Goal: Check status: Check status

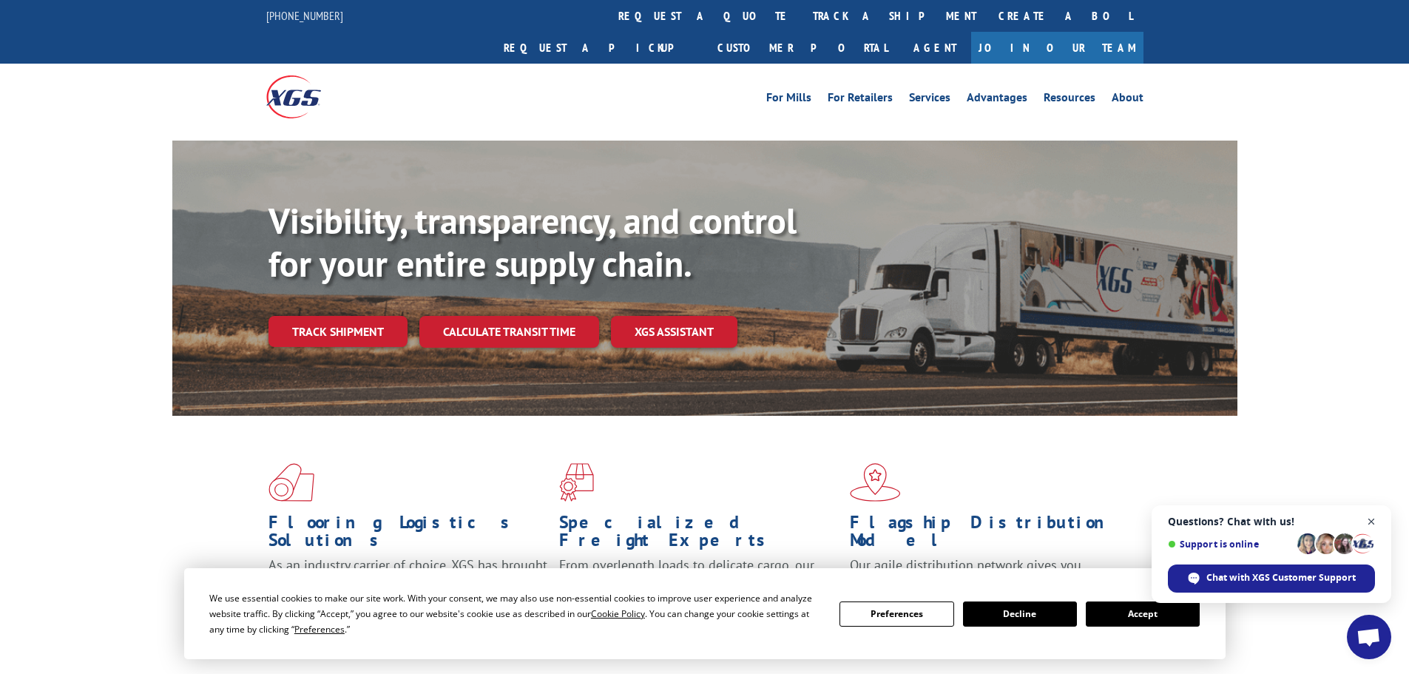
click at [1370, 521] on span "Close chat" at bounding box center [1371, 521] width 18 height 18
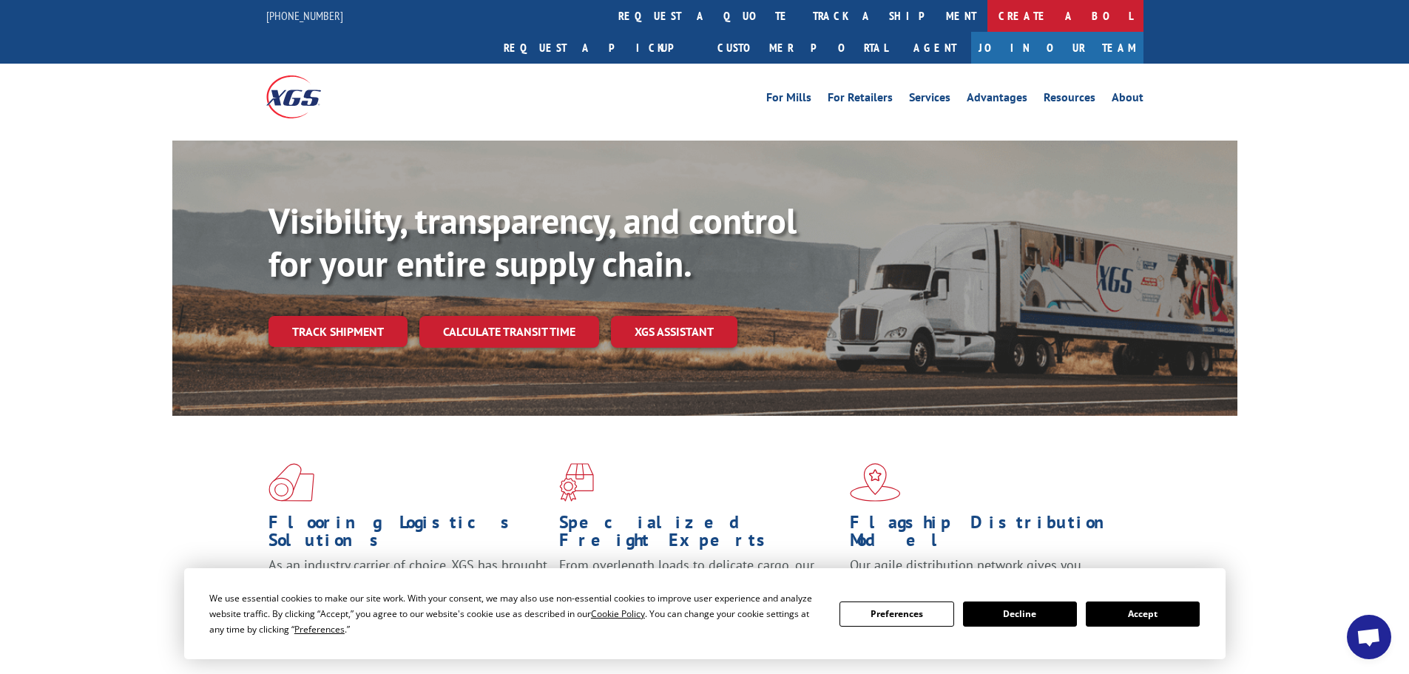
click at [987, 21] on link "Create a BOL" at bounding box center [1065, 16] width 156 height 32
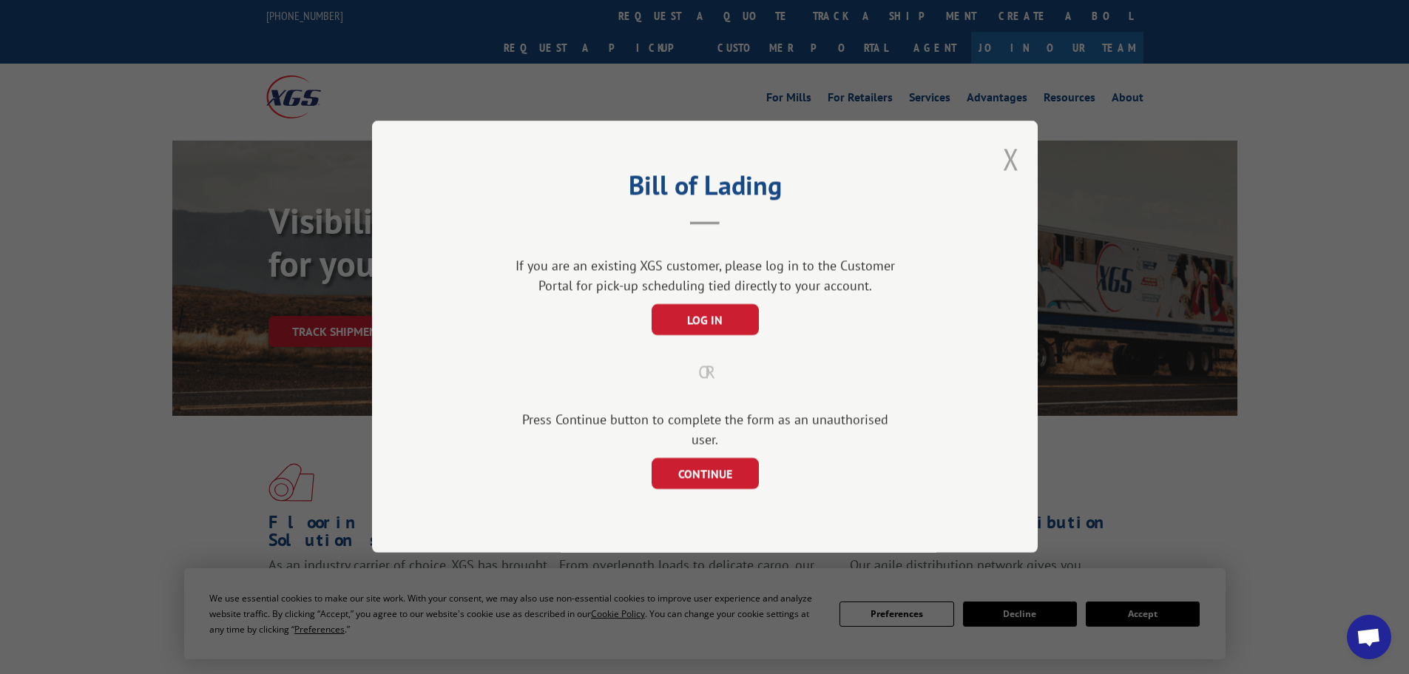
click at [1017, 166] on button "Close modal" at bounding box center [1011, 158] width 16 height 39
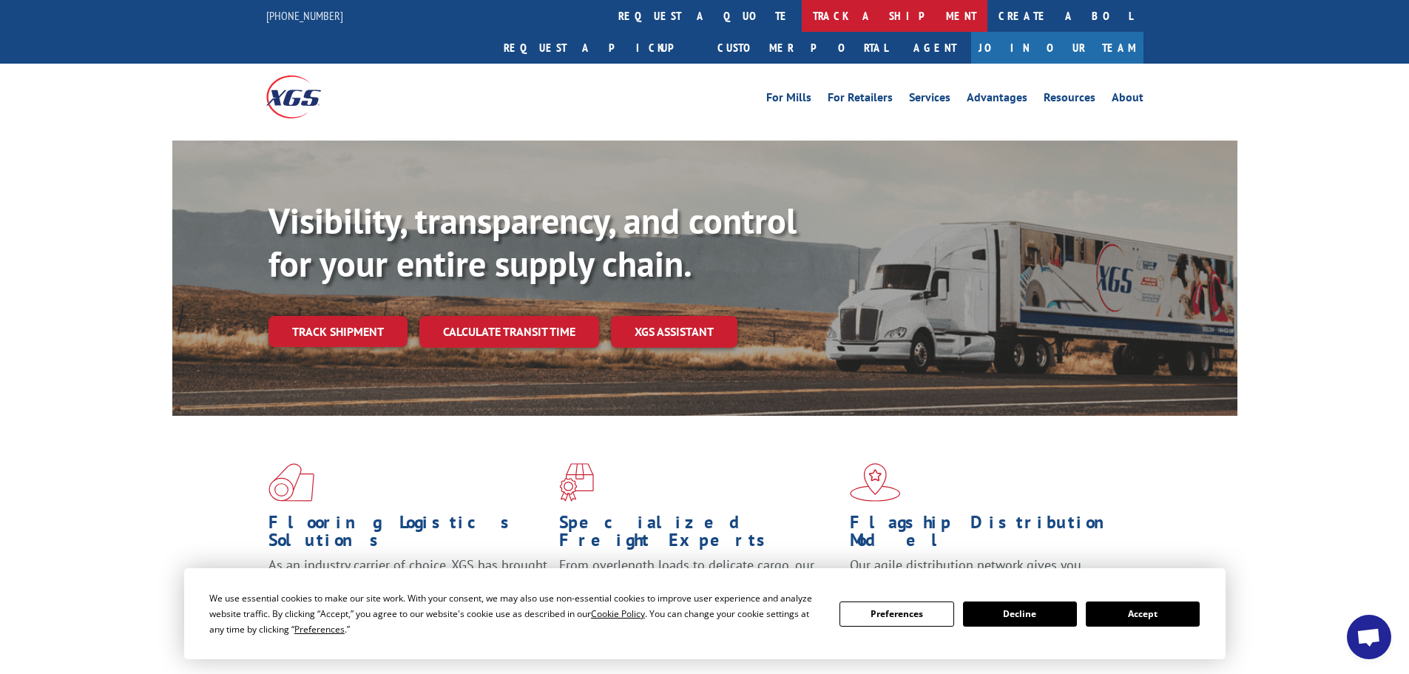
click at [802, 10] on link "track a shipment" at bounding box center [895, 16] width 186 height 32
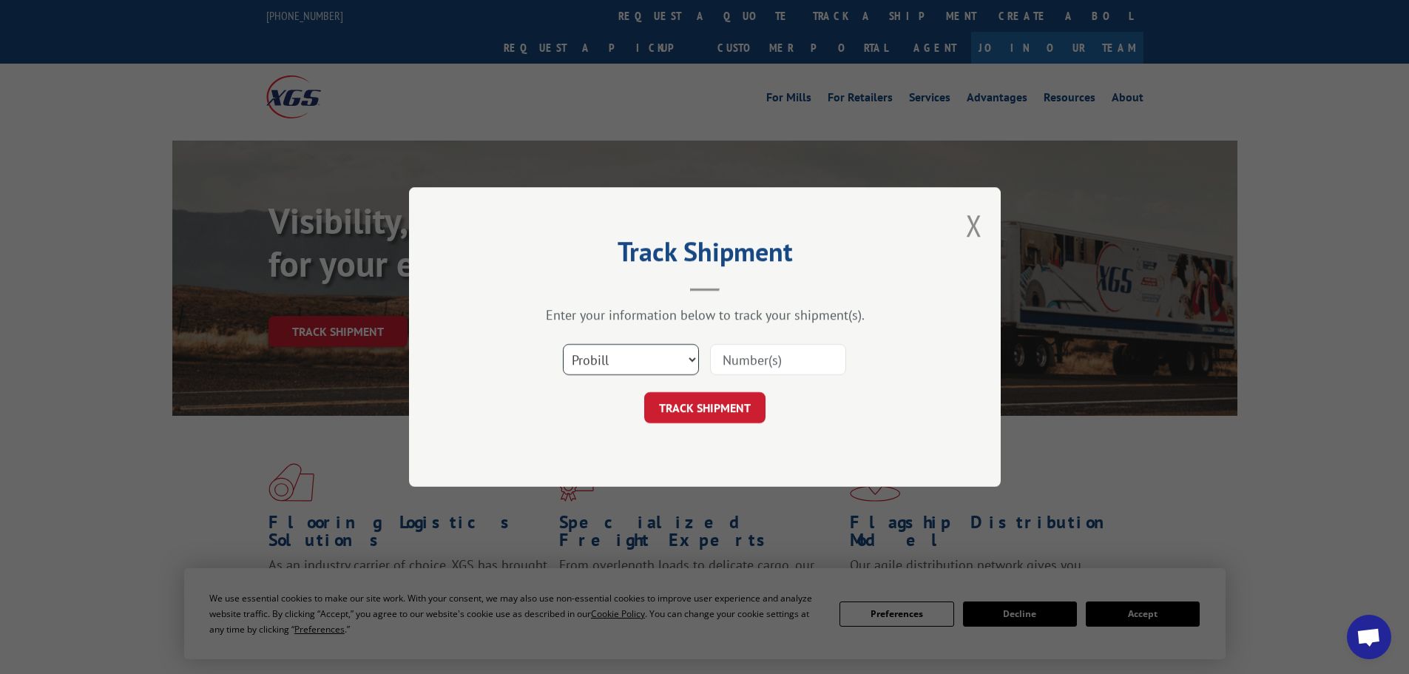
click at [694, 358] on select "Select category... Probill BOL PO" at bounding box center [631, 359] width 136 height 31
select select "bol"
click at [563, 344] on select "Select category... Probill BOL PO" at bounding box center [631, 359] width 136 height 31
click at [758, 356] on input at bounding box center [778, 359] width 136 height 31
click at [939, 322] on div "Track Shipment Enter your information below to track your shipment(s). Select c…" at bounding box center [705, 337] width 592 height 300
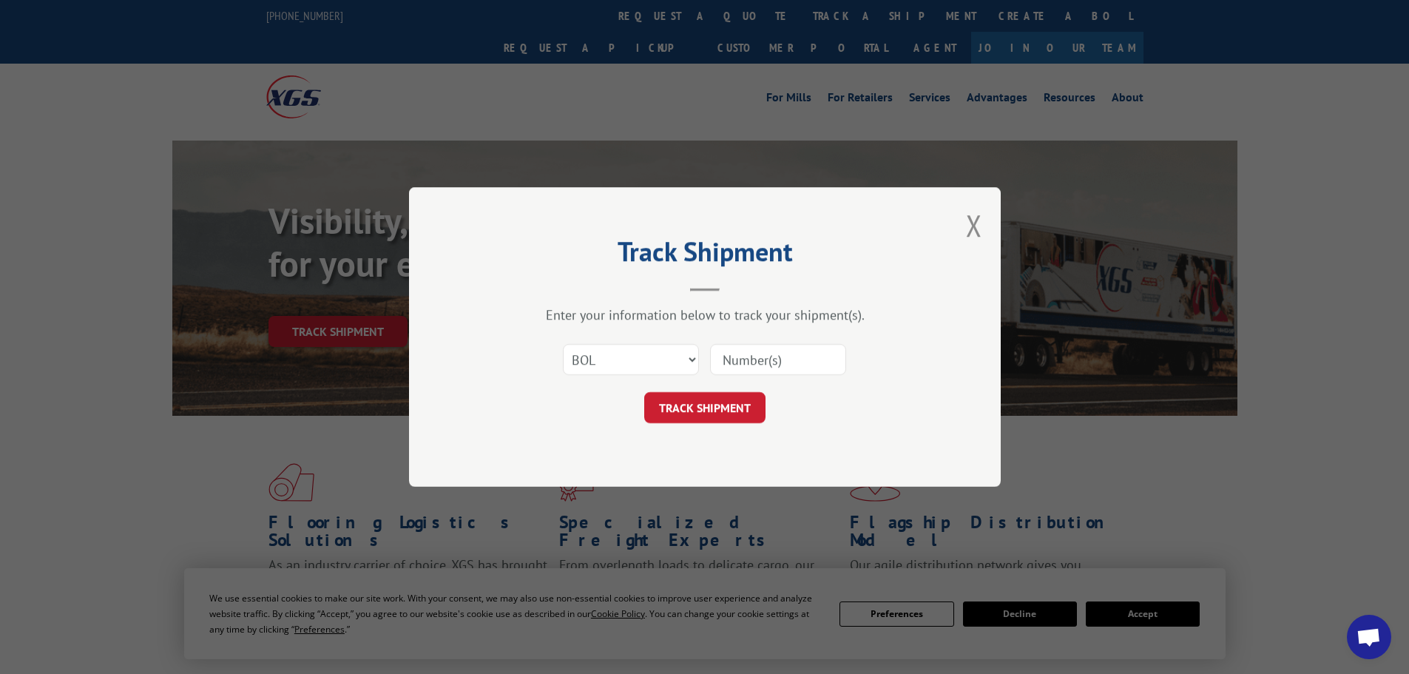
click at [748, 365] on input at bounding box center [778, 359] width 136 height 31
paste input "7050138"
type input "7050138"
click at [713, 412] on button "TRACK SHIPMENT" at bounding box center [704, 407] width 121 height 31
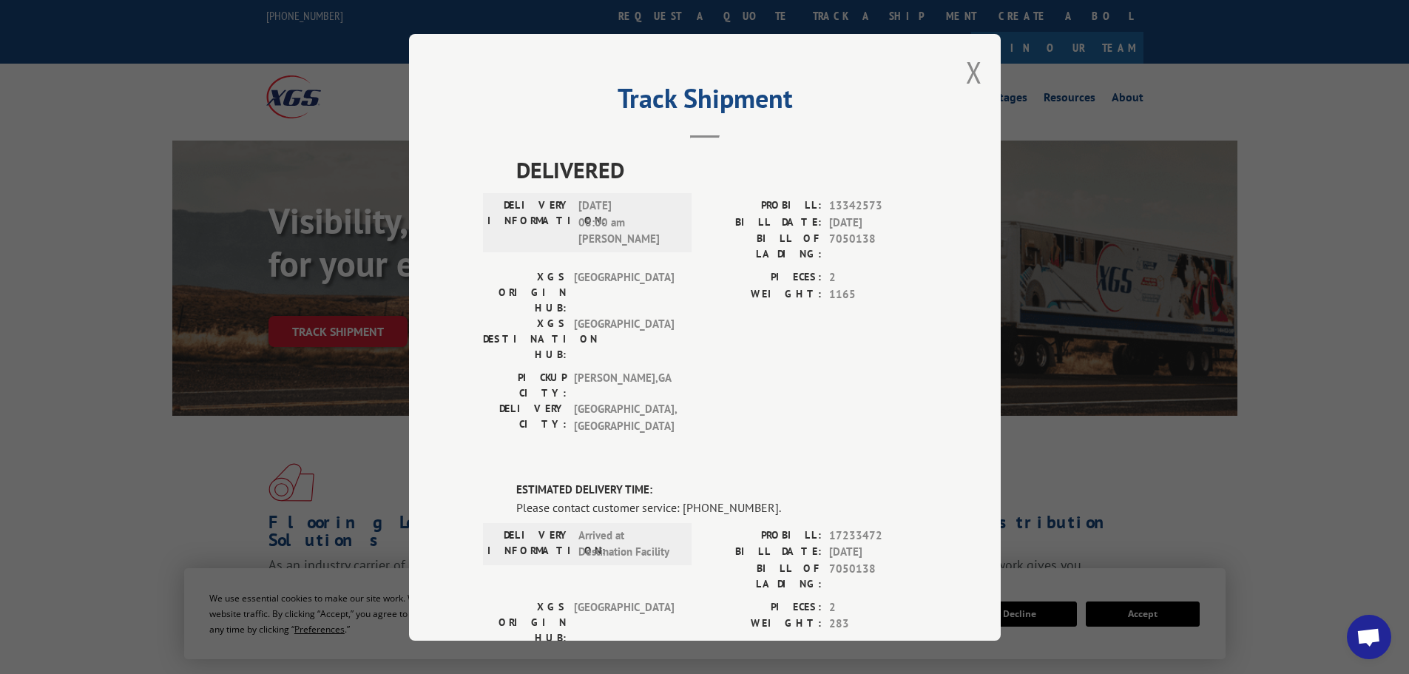
drag, startPoint x: 964, startPoint y: 71, endPoint x: 893, endPoint y: 322, distance: 260.6
click at [893, 322] on div "Track Shipment DELIVERED DELIVERY INFORMATION: [DATE] 08:00 am [PERSON_NAME]: 1…" at bounding box center [705, 337] width 592 height 606
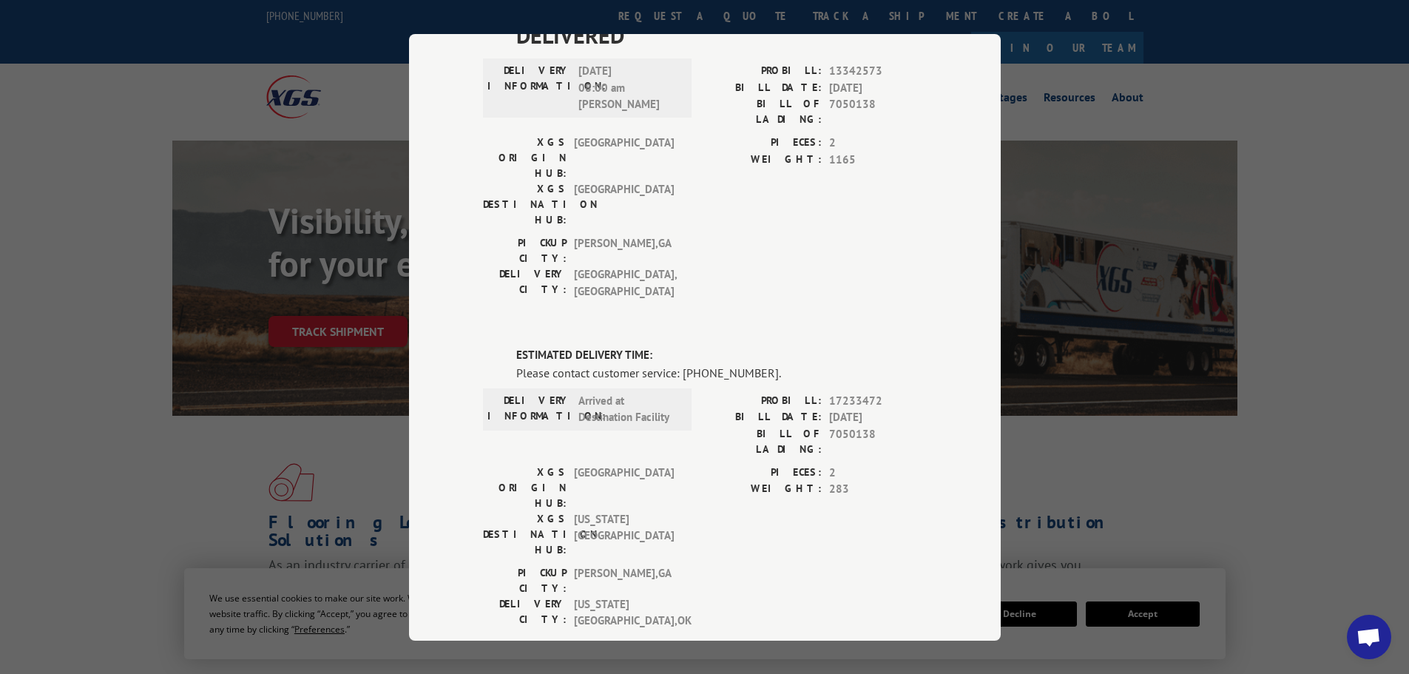
scroll to position [148, 0]
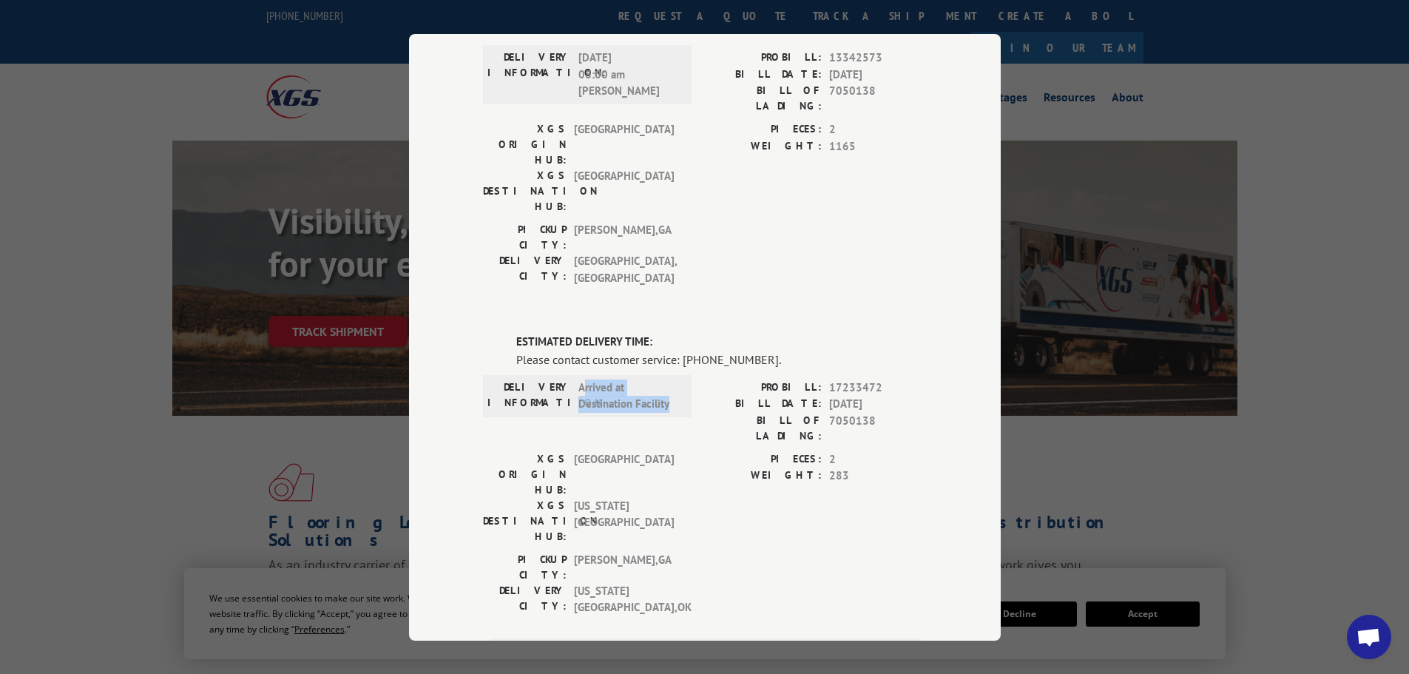
drag, startPoint x: 579, startPoint y: 294, endPoint x: 664, endPoint y: 315, distance: 87.7
click at [664, 379] on span "Arrived at Destination Facility" at bounding box center [628, 395] width 100 height 33
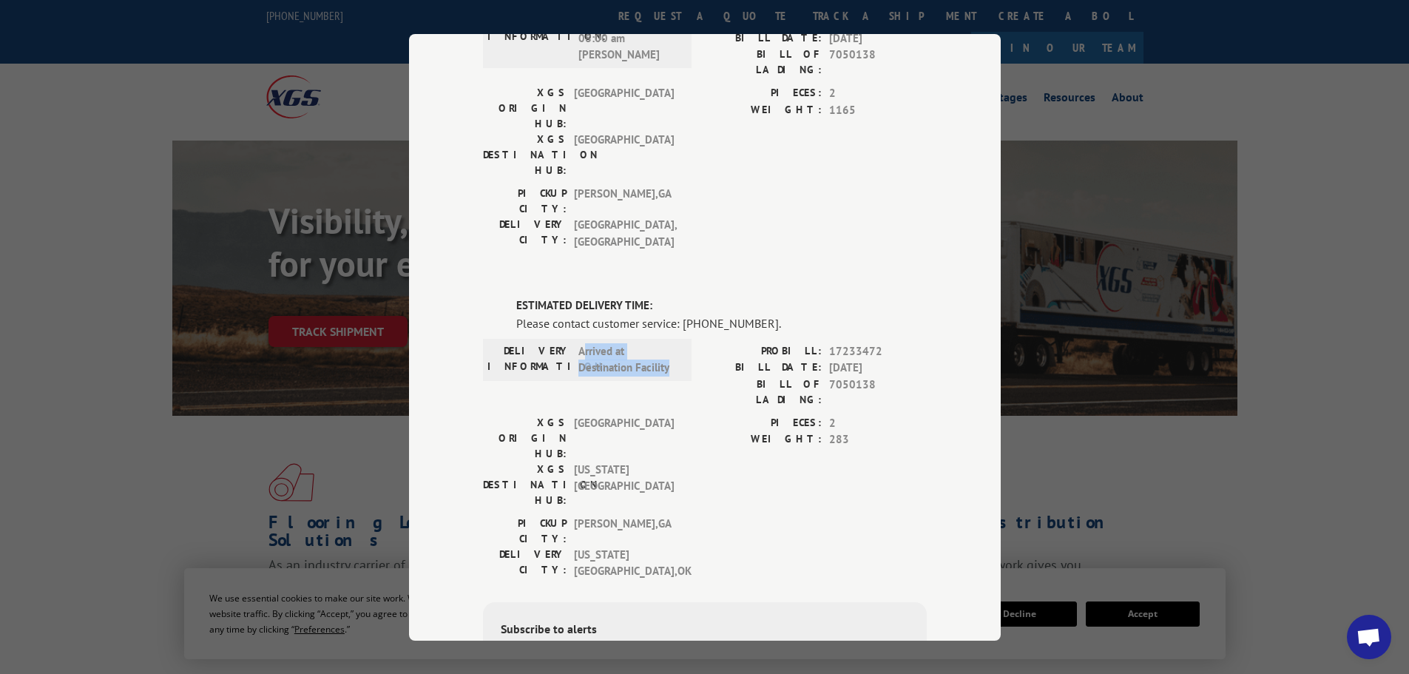
scroll to position [222, 0]
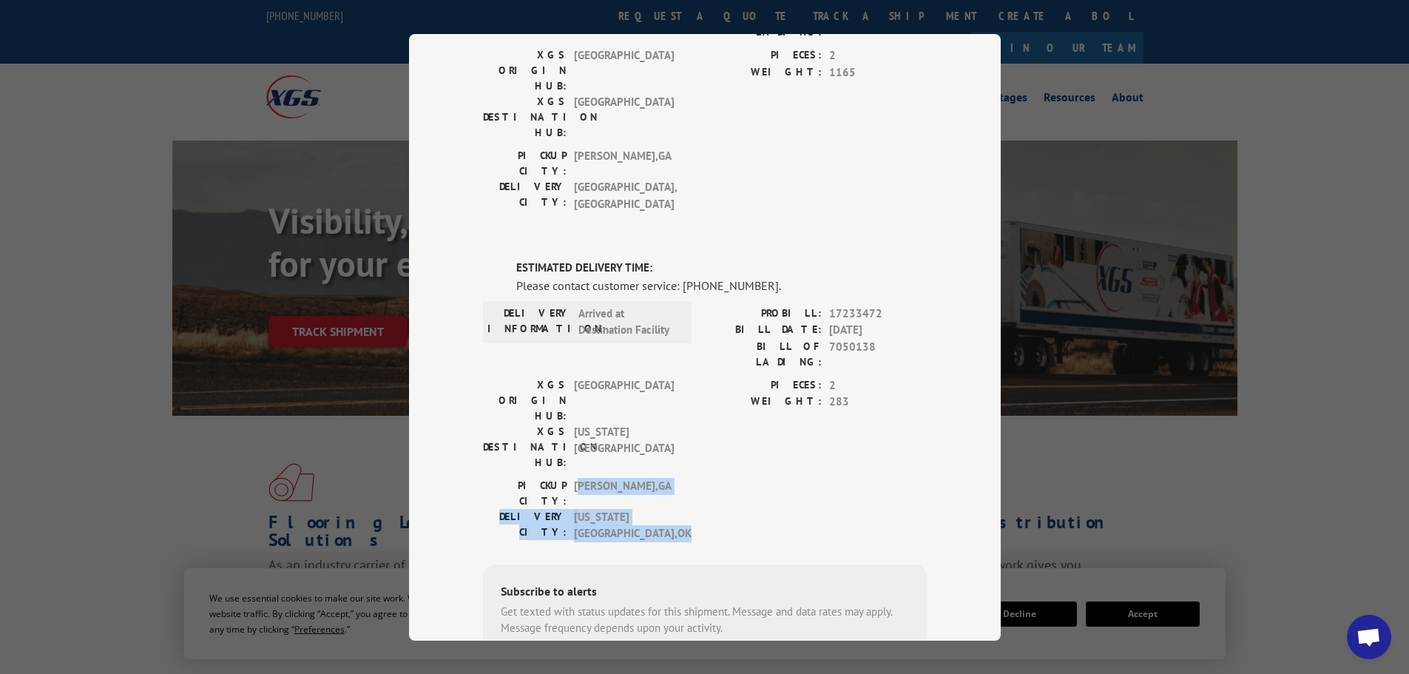
drag, startPoint x: 574, startPoint y: 338, endPoint x: 677, endPoint y: 361, distance: 106.0
click at [678, 477] on div "PICKUP CITY: [GEOGRAPHIC_DATA] , [GEOGRAPHIC_DATA]: [US_STATE][GEOGRAPHIC_DATA]…" at bounding box center [705, 513] width 444 height 72
click at [591, 423] on span "[US_STATE][GEOGRAPHIC_DATA]" at bounding box center [624, 446] width 100 height 47
drag, startPoint x: 574, startPoint y: 219, endPoint x: 676, endPoint y: 254, distance: 108.1
click at [676, 300] on div "DELIVERY INFORMATION: Arrived at Destination Facility" at bounding box center [587, 321] width 209 height 42
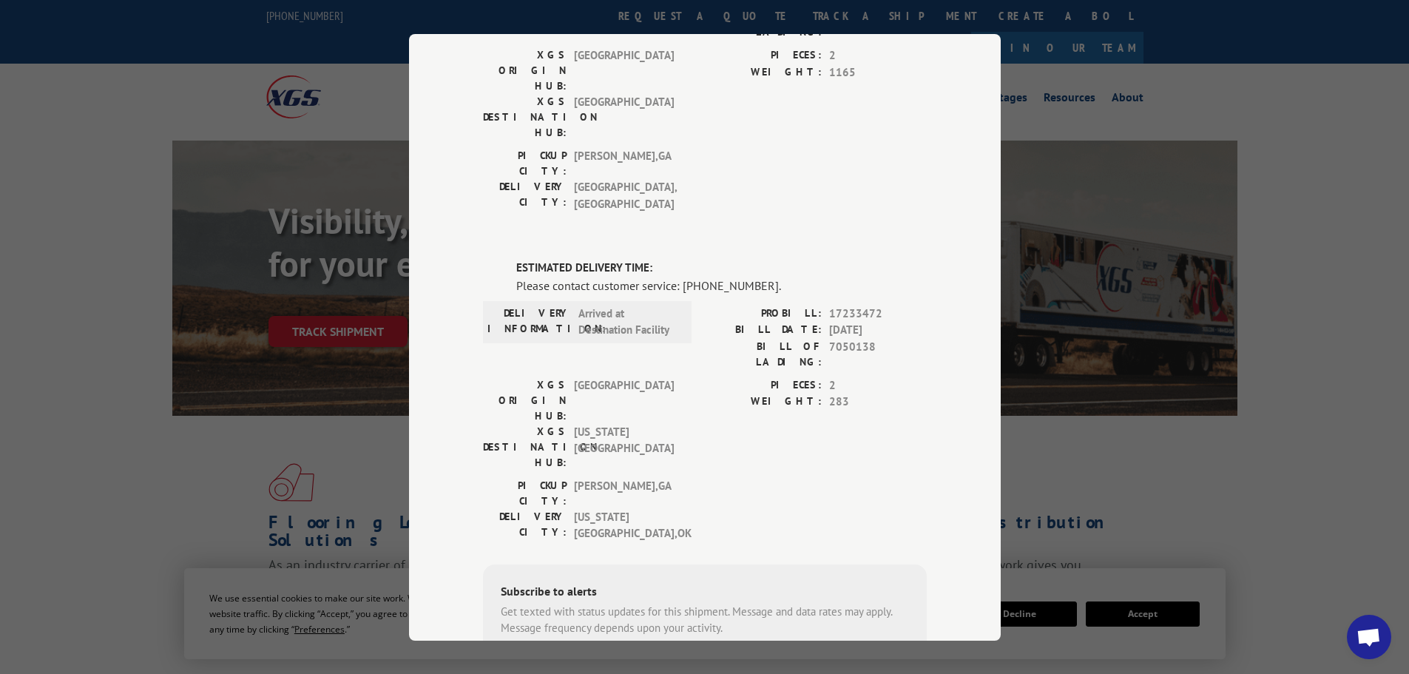
click at [791, 338] on label "BILL OF LADING:" at bounding box center [763, 353] width 117 height 31
drag, startPoint x: 765, startPoint y: 263, endPoint x: 848, endPoint y: 265, distance: 82.9
click at [848, 338] on div "BILL OF LADING: 7050138" at bounding box center [816, 353] width 222 height 31
click at [568, 276] on div "Please contact customer service: [PHONE_NUMBER]." at bounding box center [721, 285] width 410 height 18
drag, startPoint x: 550, startPoint y: 199, endPoint x: 751, endPoint y: 222, distance: 202.5
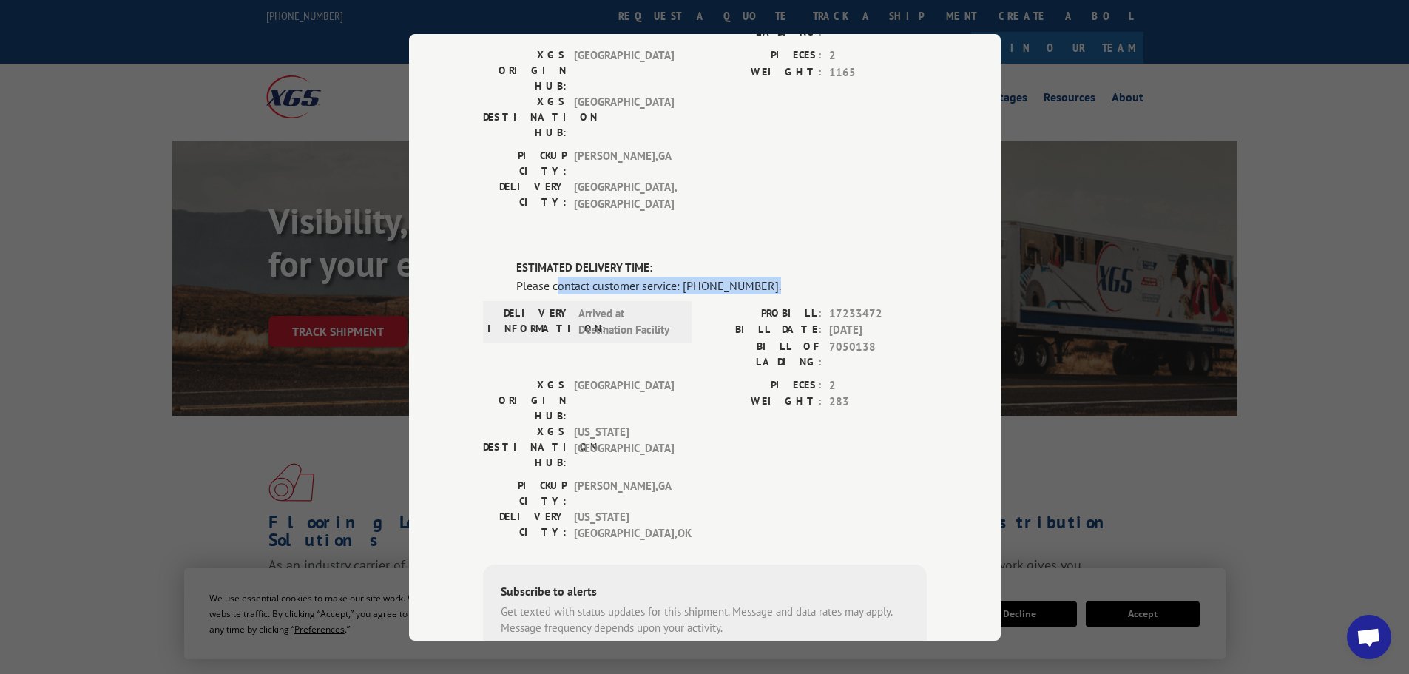
click at [762, 276] on div "Please contact customer service: [PHONE_NUMBER]." at bounding box center [721, 285] width 410 height 18
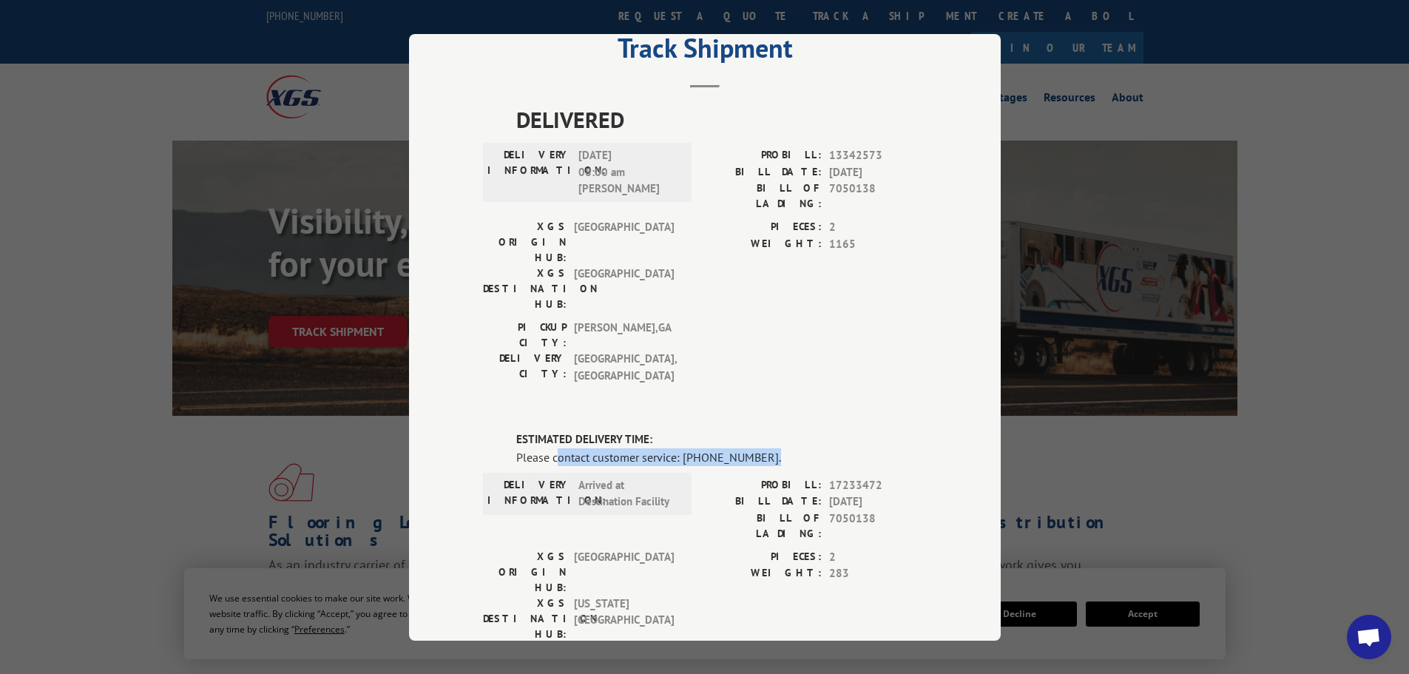
scroll to position [0, 0]
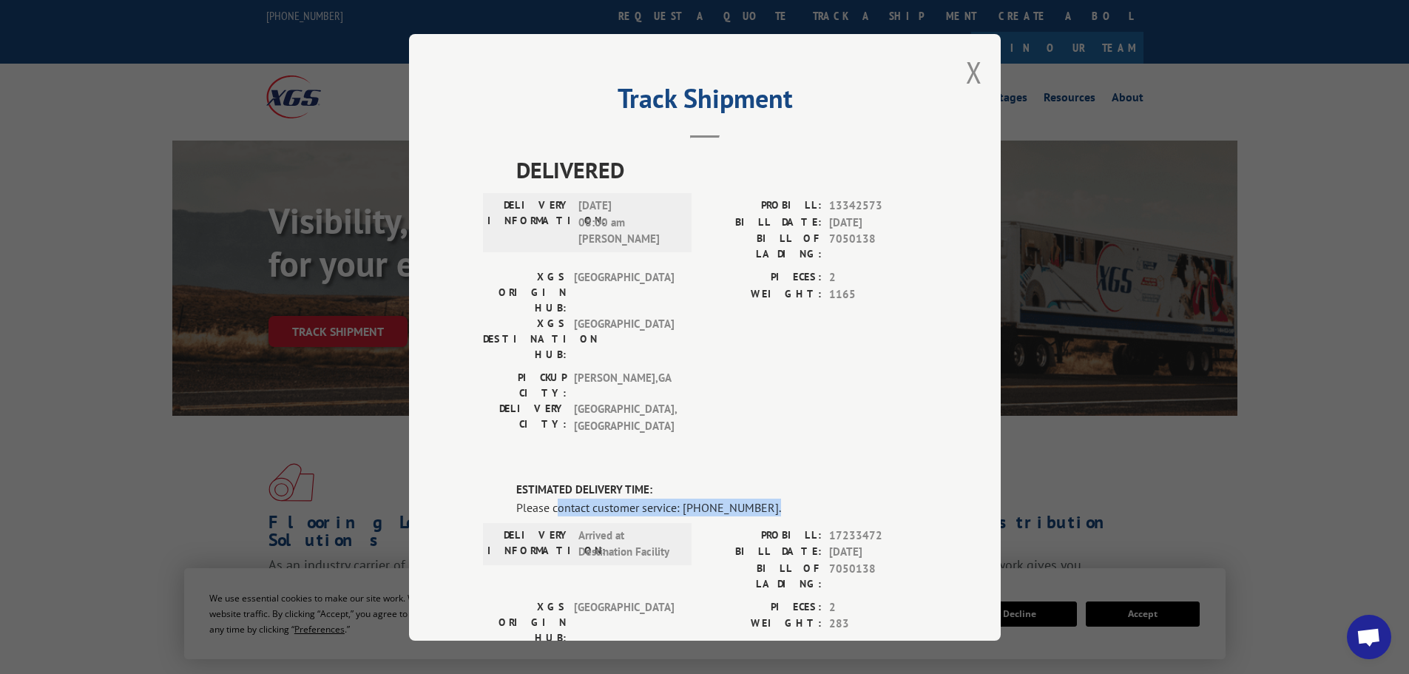
drag, startPoint x: 968, startPoint y: 78, endPoint x: 1273, endPoint y: 244, distance: 347.2
click at [1272, 246] on div "Track Shipment DELIVERED DELIVERY INFORMATION: [DATE] 08:00 am [PERSON_NAME]: 1…" at bounding box center [704, 337] width 1409 height 674
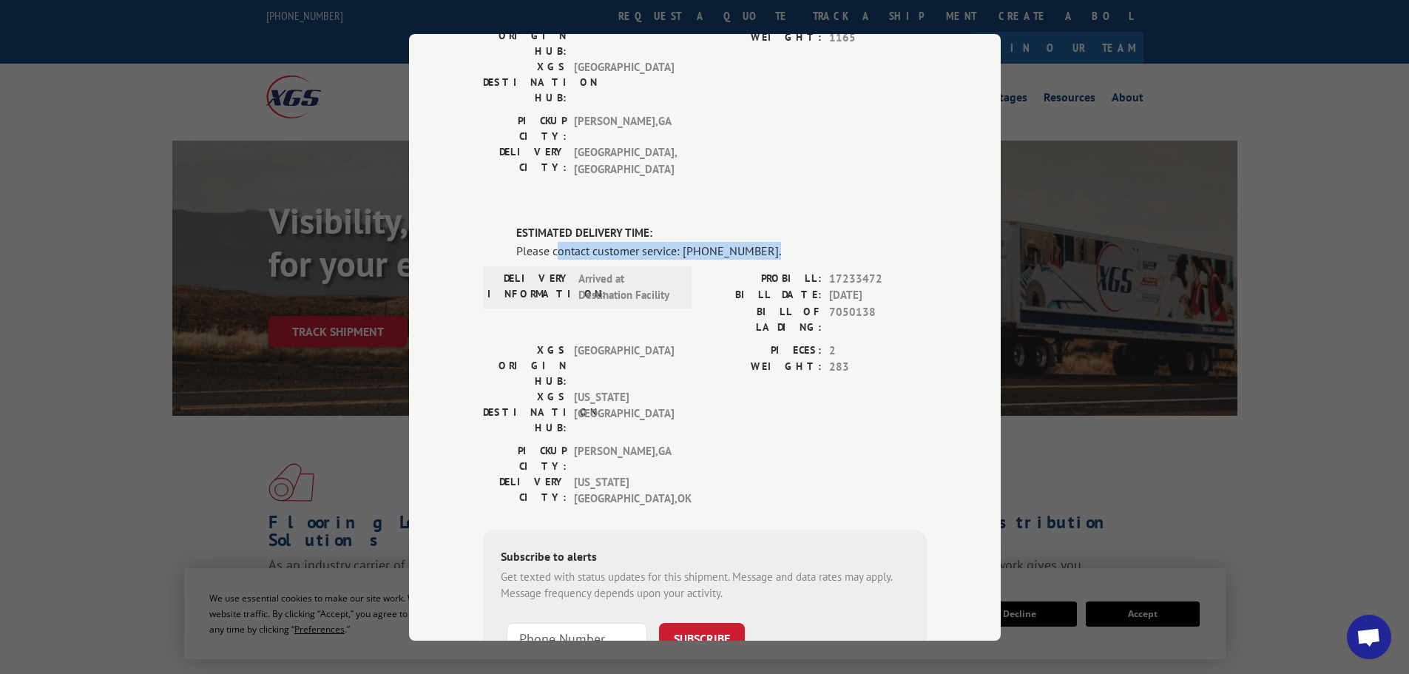
scroll to position [237, 0]
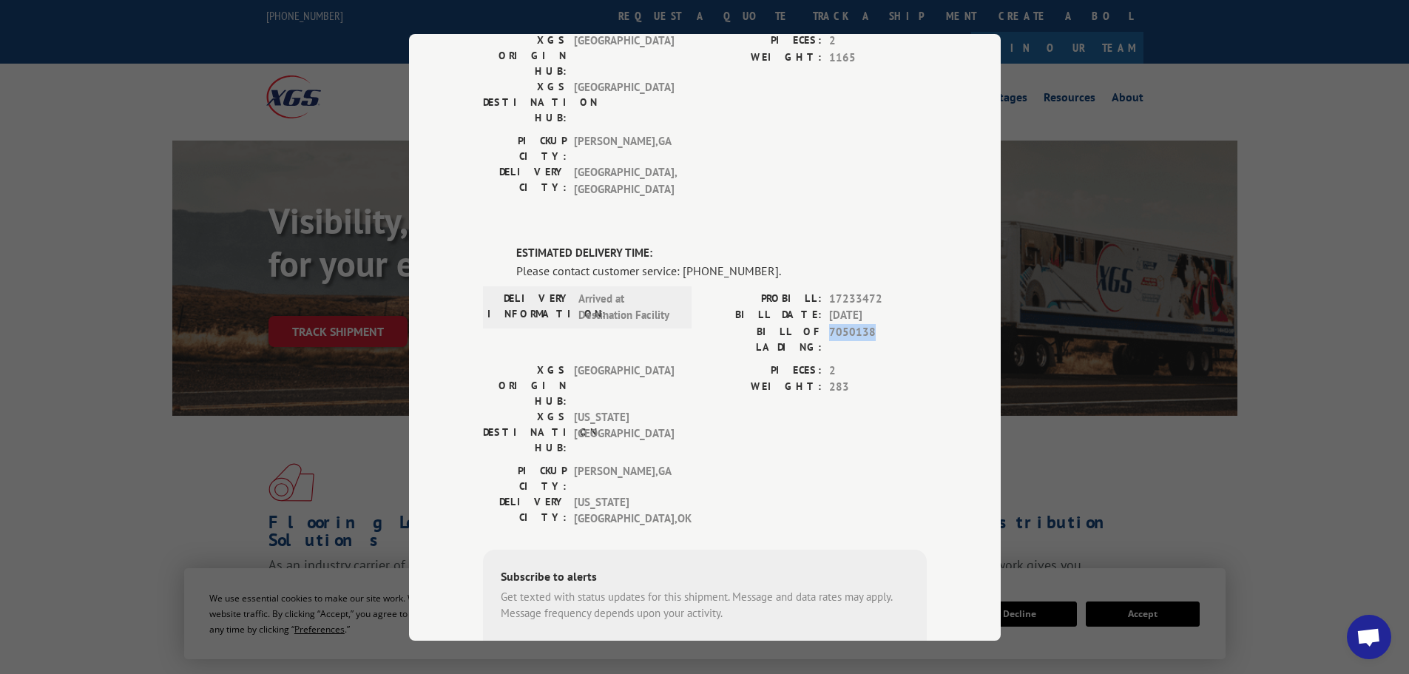
drag, startPoint x: 824, startPoint y: 245, endPoint x: 870, endPoint y: 250, distance: 46.9
click at [870, 323] on span "7050138" at bounding box center [878, 338] width 98 height 31
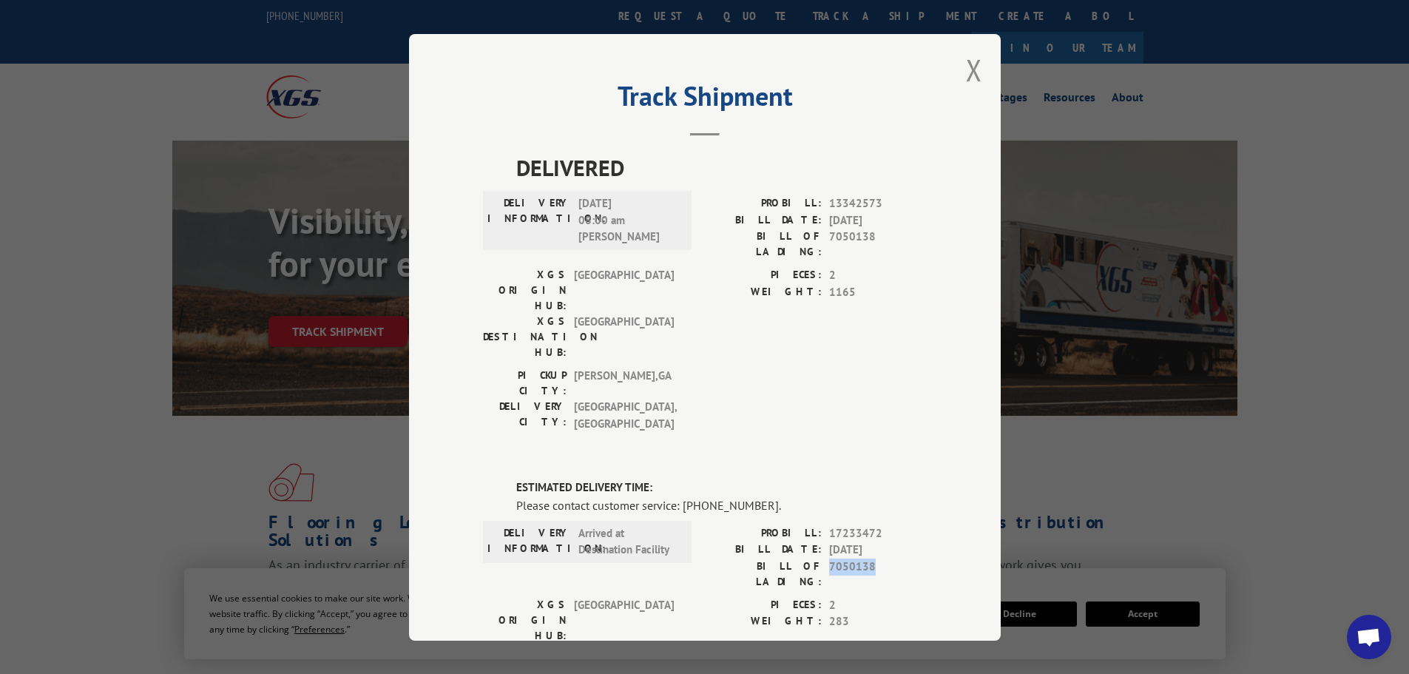
scroll to position [0, 0]
click at [971, 69] on button "Close modal" at bounding box center [974, 72] width 16 height 39
